Goal: Information Seeking & Learning: Check status

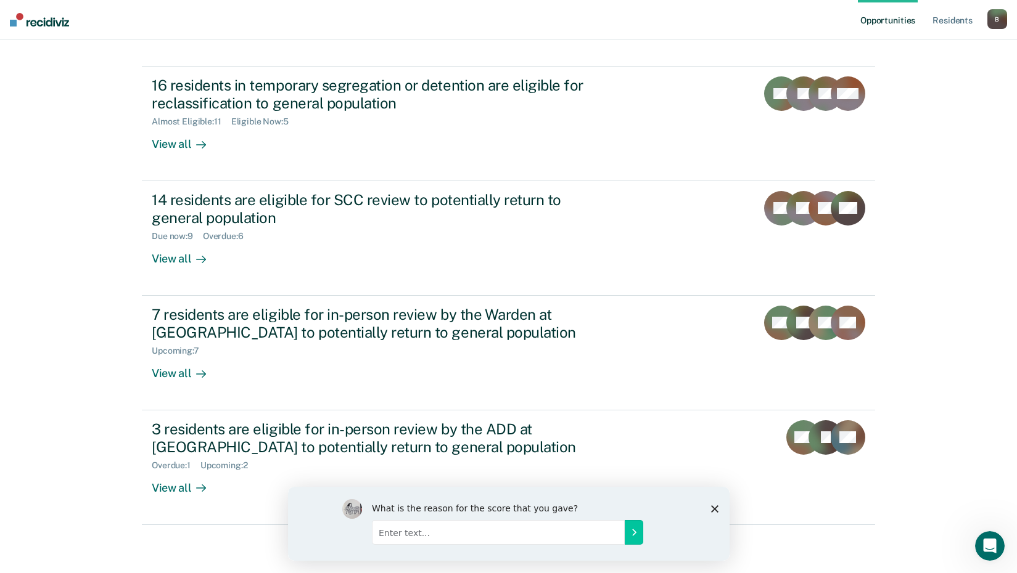
scroll to position [94, 0]
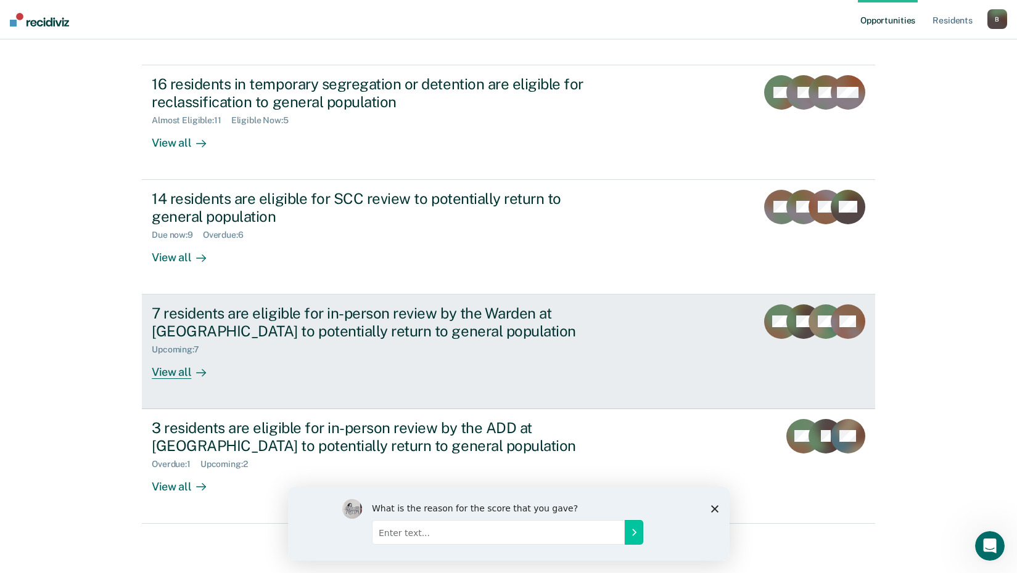
click at [298, 332] on div "7 residents are eligible for in-person review by the Warden at [GEOGRAPHIC_DATA…" at bounding box center [368, 323] width 433 height 36
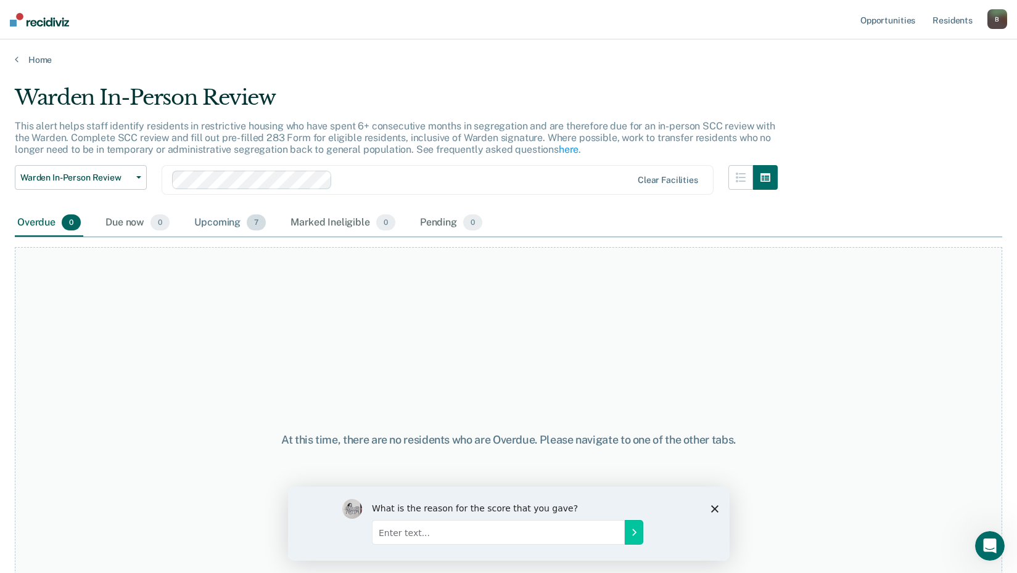
click at [242, 229] on div "Upcoming 7" at bounding box center [230, 223] width 76 height 27
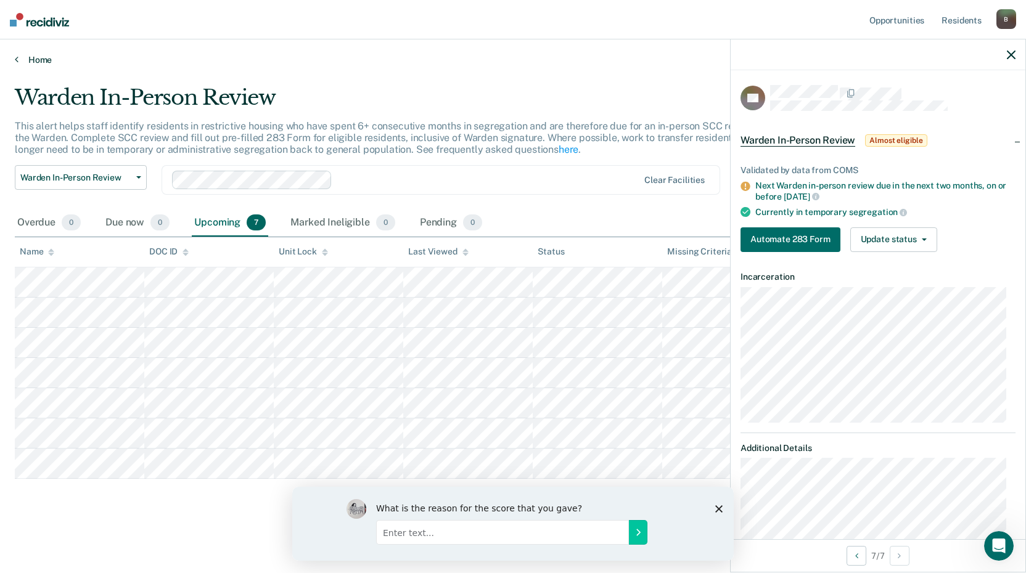
click at [24, 61] on link "Home" at bounding box center [513, 59] width 996 height 11
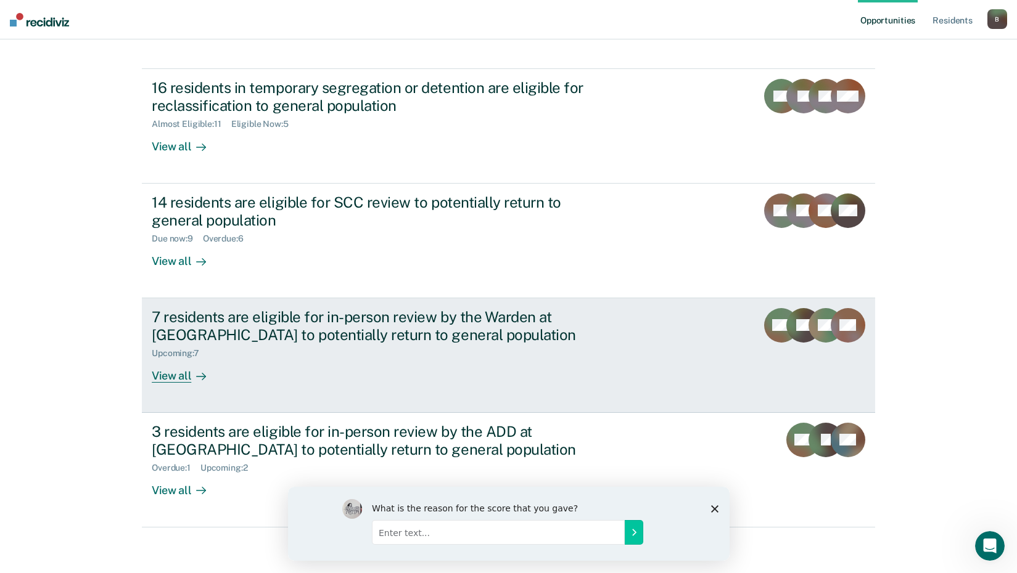
scroll to position [94, 0]
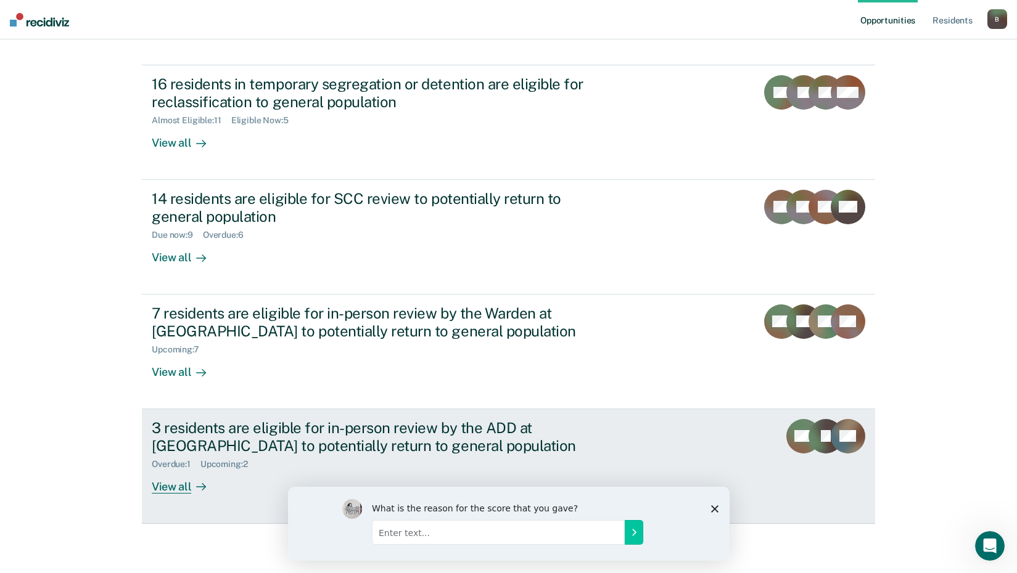
click at [316, 446] on div "3 residents are eligible for in-person review by the ADD at [GEOGRAPHIC_DATA] t…" at bounding box center [368, 437] width 433 height 36
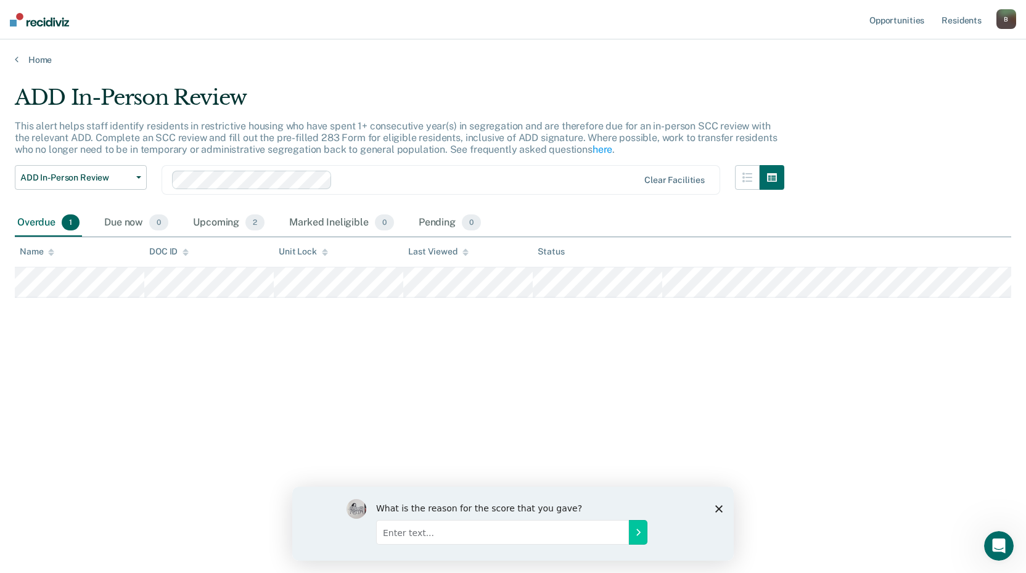
click at [42, 227] on div "Overdue 1" at bounding box center [48, 223] width 67 height 27
click at [224, 219] on div "Upcoming 2" at bounding box center [229, 223] width 76 height 27
